Goal: Information Seeking & Learning: Learn about a topic

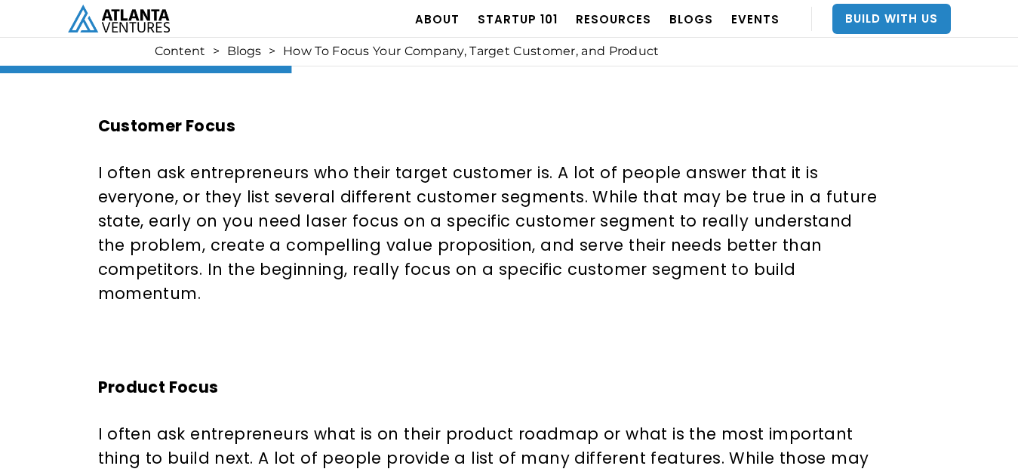
scroll to position [1132, 0]
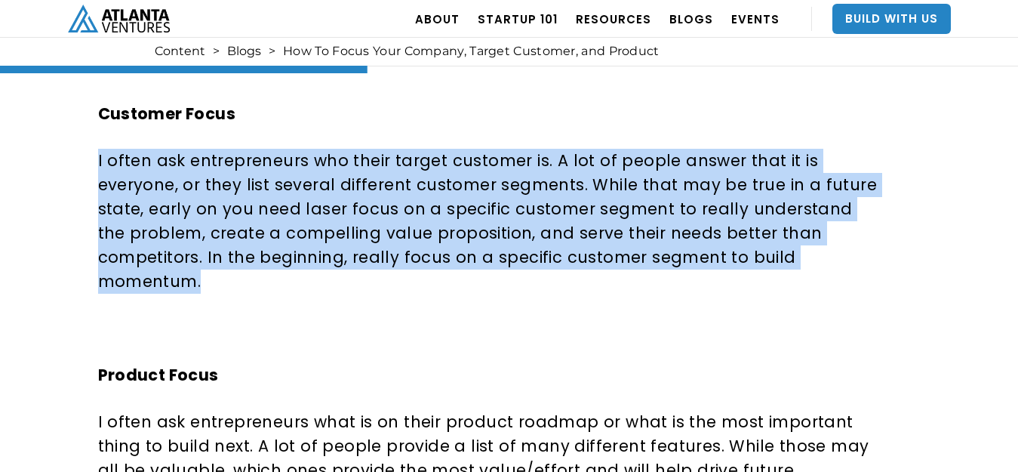
drag, startPoint x: 100, startPoint y: 138, endPoint x: 705, endPoint y: 269, distance: 619.4
click at [705, 269] on p "I often ask entrepreneurs who their target customer is. A lot of people answer …" at bounding box center [488, 221] width 781 height 145
copy p "I often ask entrepreneurs who their target customer is. A lot of people answer …"
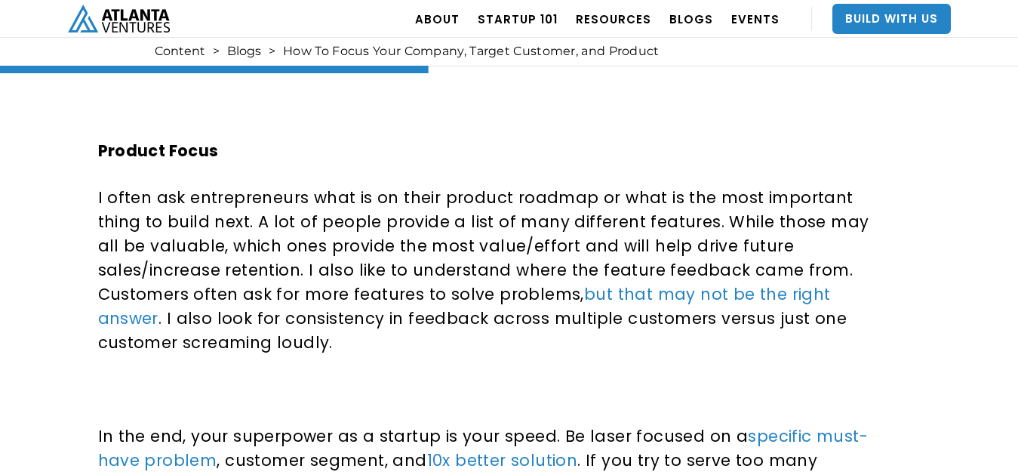
scroll to position [1359, 0]
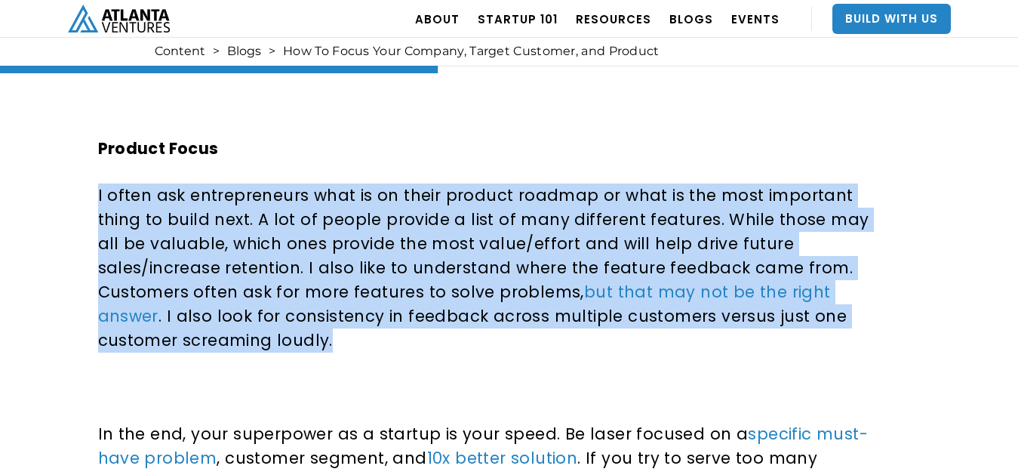
drag, startPoint x: 99, startPoint y: 171, endPoint x: 741, endPoint y: 316, distance: 658.6
click at [741, 316] on p "I often ask entrepreneurs what is on their product roadmap or what is the most …" at bounding box center [488, 267] width 781 height 169
copy p "I often ask entrepreneurs what is on their product roadmap or what is the most …"
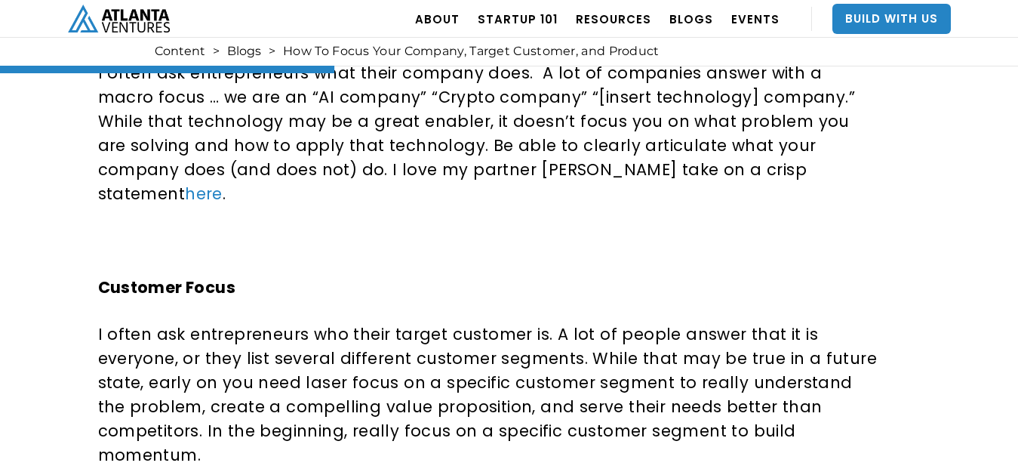
scroll to position [1057, 0]
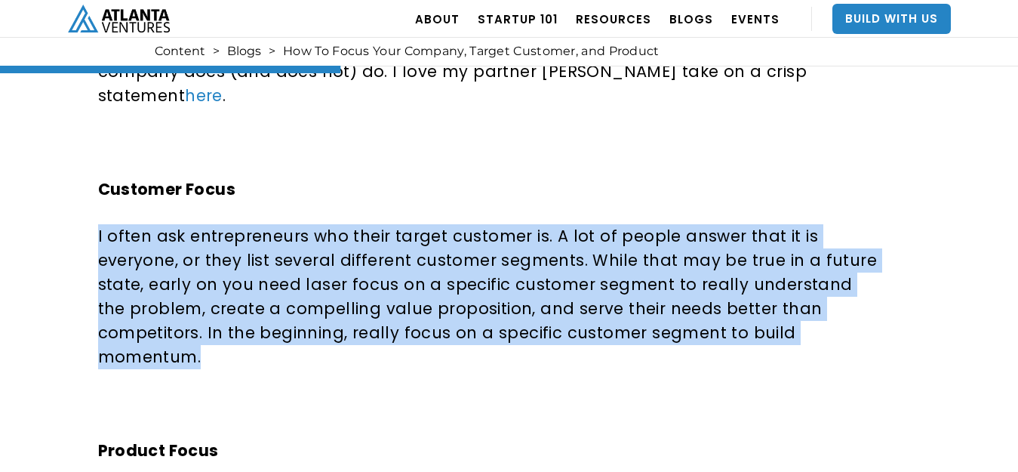
drag, startPoint x: 95, startPoint y: 214, endPoint x: 279, endPoint y: 323, distance: 213.2
click at [275, 326] on div "How To Focus Your Company, Target Customer, and Product Mastering Focus: Strate…" at bounding box center [507, 108] width 878 height 2102
copy p "I often ask entrepreneurs who their target customer is. A lot of people answer …"
